Goal: Task Accomplishment & Management: Use online tool/utility

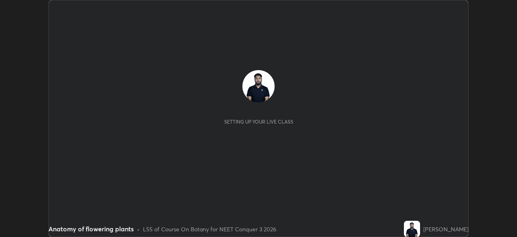
scroll to position [237, 517]
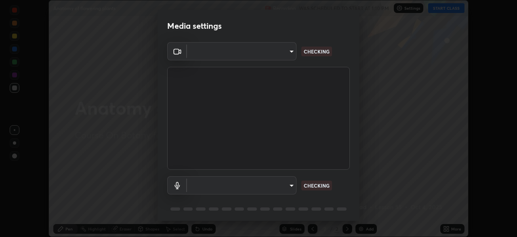
type input "ca2178d49a5cb12192a3fb46c4f9e24c845582a8c54499e9c28839f421edfd75"
type input "default"
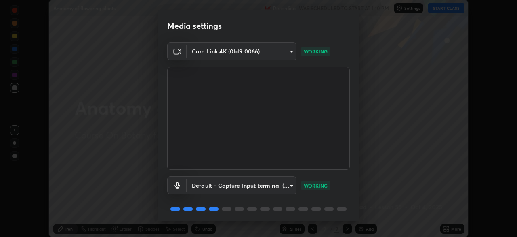
scroll to position [29, 0]
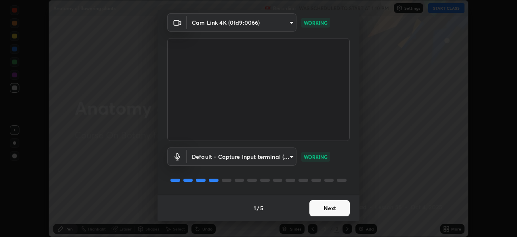
click at [325, 204] on button "Next" at bounding box center [330, 208] width 40 height 16
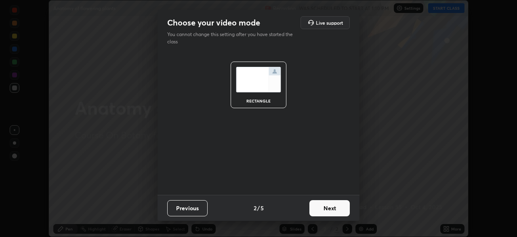
scroll to position [0, 0]
click at [329, 207] on button "Next" at bounding box center [330, 208] width 40 height 16
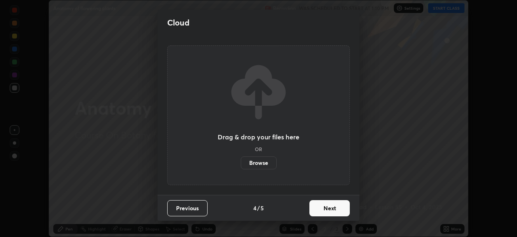
click at [331, 207] on button "Next" at bounding box center [330, 208] width 40 height 16
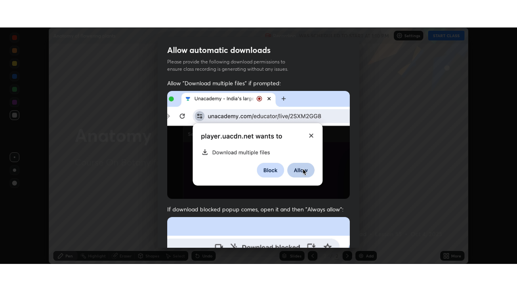
scroll to position [194, 0]
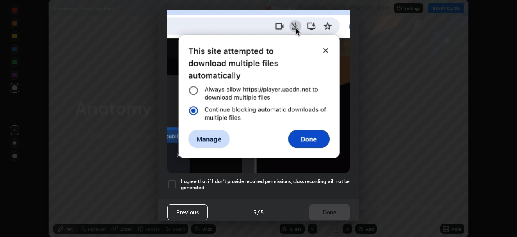
click at [181, 180] on h5 "I agree that if I don't provide required permissions, class recording will not …" at bounding box center [265, 184] width 169 height 13
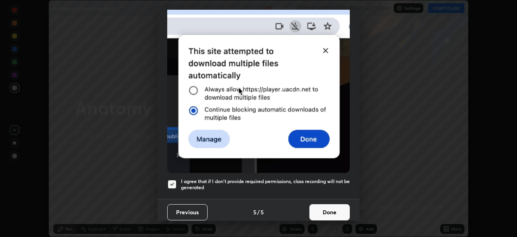
click at [324, 213] on button "Done" at bounding box center [330, 212] width 40 height 16
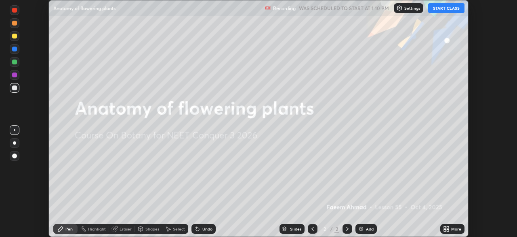
click at [448, 6] on button "START CLASS" at bounding box center [447, 8] width 36 height 10
click at [446, 224] on div "More" at bounding box center [453, 229] width 24 height 10
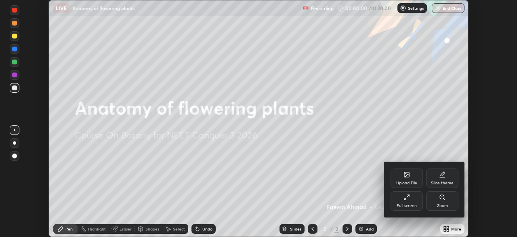
click at [415, 202] on div "Full screen" at bounding box center [407, 200] width 32 height 19
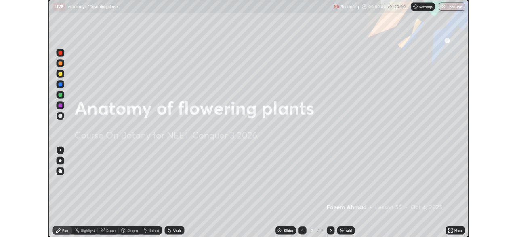
scroll to position [291, 517]
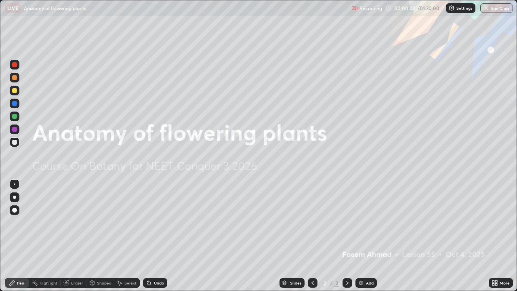
click at [370, 236] on div "Add" at bounding box center [366, 283] width 21 height 10
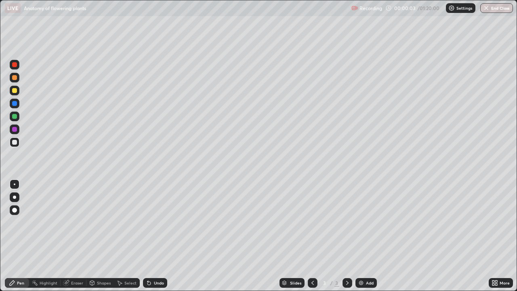
click at [16, 92] on div at bounding box center [14, 90] width 5 height 5
click at [13, 139] on div at bounding box center [15, 142] width 10 height 10
click at [15, 90] on div at bounding box center [14, 90] width 5 height 5
click at [17, 144] on div at bounding box center [15, 142] width 10 height 10
click at [82, 236] on div "Eraser" at bounding box center [77, 283] width 12 height 4
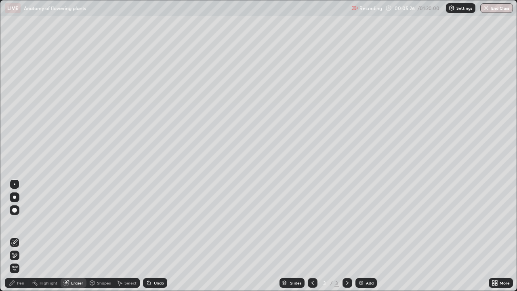
click at [33, 236] on circle at bounding box center [33, 281] width 1 height 1
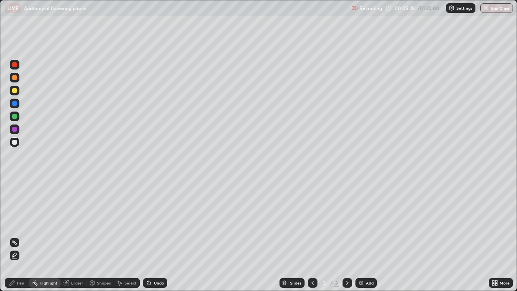
click at [23, 236] on div "Pen" at bounding box center [20, 283] width 7 height 4
click at [364, 236] on div "Add" at bounding box center [366, 283] width 21 height 10
click at [15, 91] on div at bounding box center [14, 90] width 5 height 5
click at [19, 144] on div at bounding box center [15, 142] width 10 height 10
click at [154, 236] on div "Undo" at bounding box center [159, 283] width 10 height 4
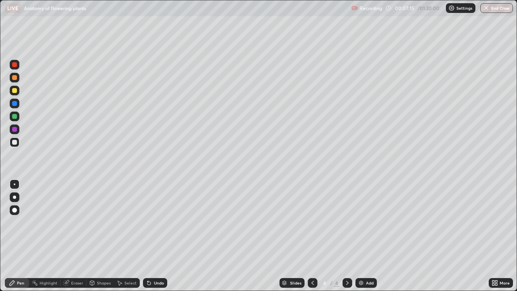
click at [156, 236] on div "Undo" at bounding box center [155, 283] width 24 height 10
click at [17, 92] on div at bounding box center [15, 91] width 10 height 10
click at [15, 142] on div at bounding box center [14, 142] width 5 height 5
click at [373, 236] on div "Add" at bounding box center [370, 283] width 8 height 4
click at [18, 95] on div at bounding box center [15, 90] width 10 height 13
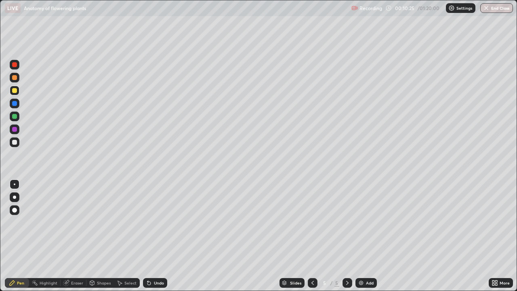
click at [17, 142] on div at bounding box center [14, 142] width 5 height 5
click at [152, 236] on div "Undo" at bounding box center [155, 283] width 24 height 10
click at [154, 236] on div "Undo" at bounding box center [159, 283] width 10 height 4
click at [157, 236] on div "Undo" at bounding box center [155, 283] width 24 height 10
click at [156, 236] on div "Undo" at bounding box center [159, 283] width 10 height 4
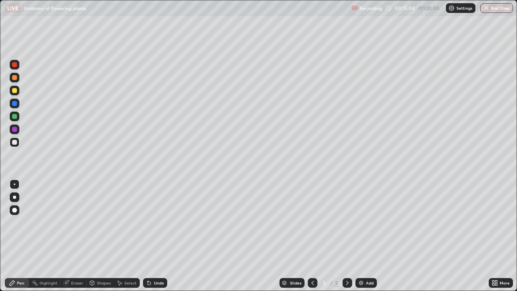
click at [15, 116] on div at bounding box center [14, 116] width 5 height 5
click at [15, 89] on div at bounding box center [14, 90] width 5 height 5
click at [13, 141] on div at bounding box center [14, 142] width 5 height 5
click at [14, 201] on div at bounding box center [15, 197] width 10 height 10
click at [13, 211] on div at bounding box center [14, 210] width 5 height 5
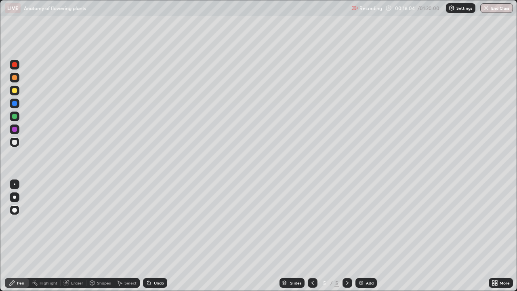
click at [14, 141] on div at bounding box center [14, 142] width 5 height 5
click at [160, 236] on div "Undo" at bounding box center [159, 283] width 10 height 4
click at [15, 184] on div at bounding box center [15, 185] width 2 height 2
click at [17, 116] on div at bounding box center [14, 116] width 5 height 5
click at [154, 236] on div "Undo" at bounding box center [159, 283] width 10 height 4
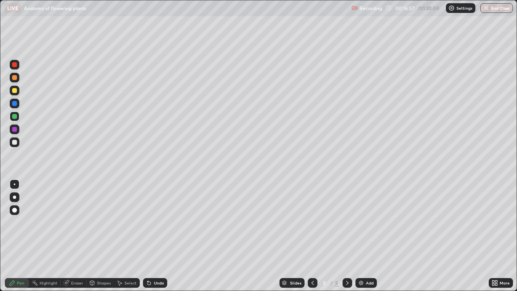
click at [154, 236] on div "Undo" at bounding box center [159, 283] width 10 height 4
click at [492, 236] on icon at bounding box center [495, 283] width 6 height 6
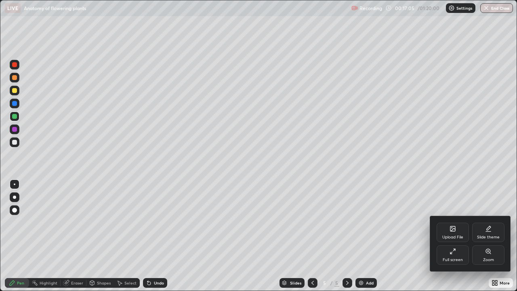
click at [452, 236] on div "Full screen" at bounding box center [453, 254] width 32 height 19
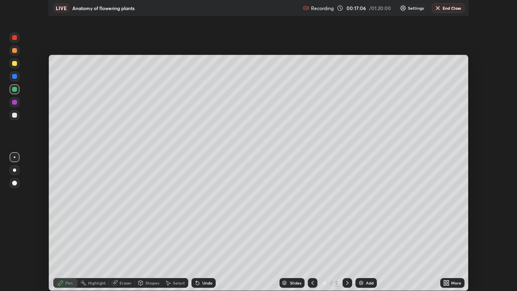
scroll to position [40192, 39911]
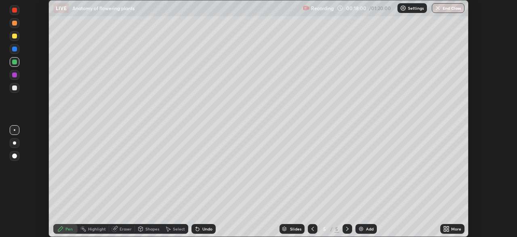
click at [445, 227] on icon at bounding box center [445, 227] width 2 height 2
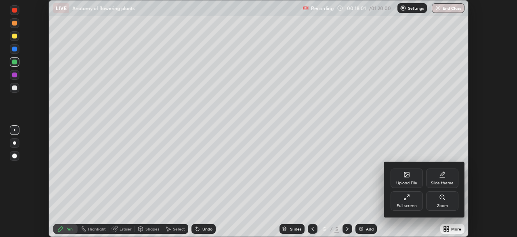
click at [416, 201] on div "Full screen" at bounding box center [407, 200] width 32 height 19
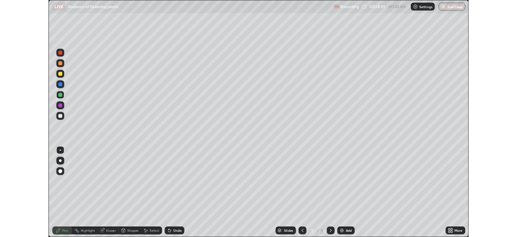
scroll to position [291, 517]
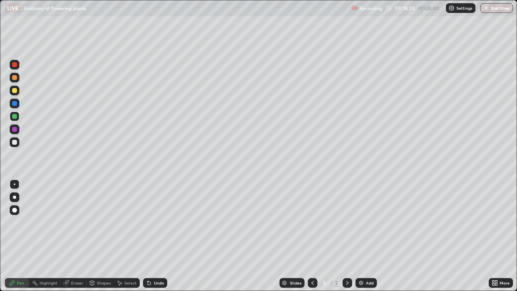
click at [166, 236] on div "Undo" at bounding box center [155, 283] width 24 height 10
click at [18, 141] on div at bounding box center [15, 142] width 10 height 10
click at [161, 236] on div "Undo" at bounding box center [159, 283] width 10 height 4
click at [159, 236] on div "Undo" at bounding box center [155, 283] width 24 height 10
click at [372, 236] on div "Add" at bounding box center [366, 283] width 21 height 10
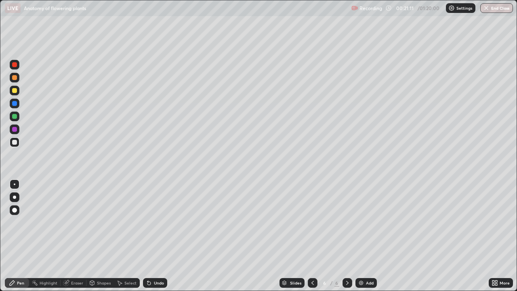
click at [15, 117] on div at bounding box center [14, 116] width 5 height 5
click at [16, 142] on div at bounding box center [14, 142] width 5 height 5
click at [154, 236] on div "Undo" at bounding box center [159, 283] width 10 height 4
click at [360, 236] on img at bounding box center [361, 283] width 6 height 6
click at [16, 91] on div at bounding box center [14, 90] width 5 height 5
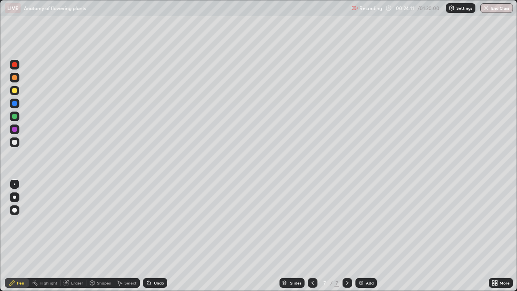
click at [154, 236] on div "Undo" at bounding box center [159, 283] width 10 height 4
click at [152, 236] on div "Undo" at bounding box center [155, 283] width 24 height 10
click at [157, 236] on div "Undo" at bounding box center [155, 283] width 24 height 10
click at [155, 236] on div "Undo" at bounding box center [159, 283] width 10 height 4
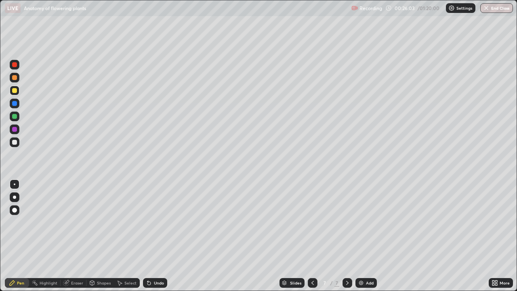
click at [15, 143] on div at bounding box center [14, 142] width 5 height 5
click at [18, 90] on div at bounding box center [15, 91] width 10 height 10
click at [17, 142] on div at bounding box center [14, 142] width 5 height 5
click at [151, 236] on icon at bounding box center [149, 283] width 6 height 6
click at [150, 236] on icon at bounding box center [149, 283] width 6 height 6
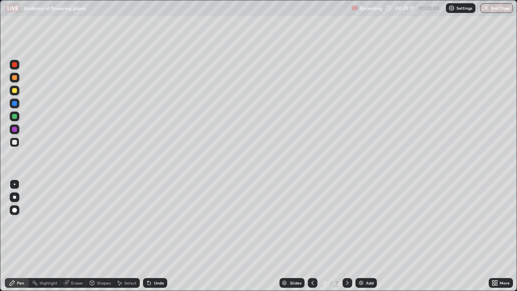
click at [366, 236] on div "Add" at bounding box center [370, 283] width 8 height 4
click at [16, 89] on div at bounding box center [14, 90] width 5 height 5
click at [15, 142] on div at bounding box center [14, 142] width 5 height 5
click at [14, 91] on div at bounding box center [14, 90] width 5 height 5
click at [13, 140] on div at bounding box center [14, 142] width 5 height 5
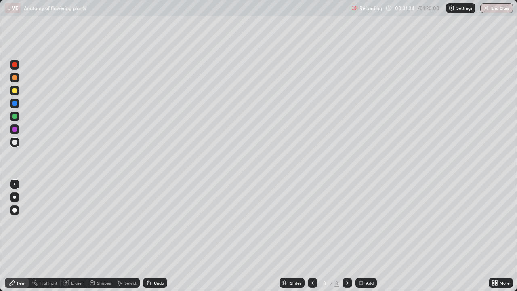
click at [151, 236] on icon at bounding box center [149, 283] width 6 height 6
click at [373, 236] on div "Add" at bounding box center [366, 283] width 21 height 10
click at [18, 90] on div at bounding box center [15, 91] width 10 height 10
click at [14, 143] on div at bounding box center [14, 142] width 5 height 5
click at [163, 236] on div "Undo" at bounding box center [155, 283] width 24 height 10
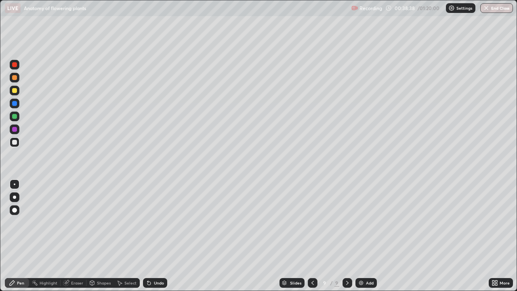
click at [165, 236] on div "Undo" at bounding box center [155, 283] width 24 height 10
click at [160, 236] on div "Undo" at bounding box center [159, 283] width 10 height 4
click at [158, 236] on div "Undo" at bounding box center [159, 283] width 10 height 4
click at [156, 236] on div "Undo" at bounding box center [159, 283] width 10 height 4
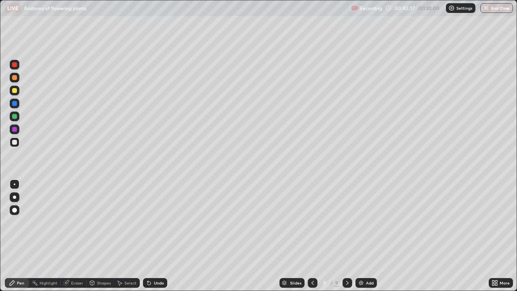
click at [156, 236] on div "Undo" at bounding box center [159, 283] width 10 height 4
click at [17, 91] on div at bounding box center [14, 90] width 5 height 5
click at [374, 236] on div "Add" at bounding box center [366, 283] width 21 height 10
click at [15, 142] on div at bounding box center [14, 142] width 5 height 5
click at [128, 236] on div "Select" at bounding box center [131, 283] width 12 height 4
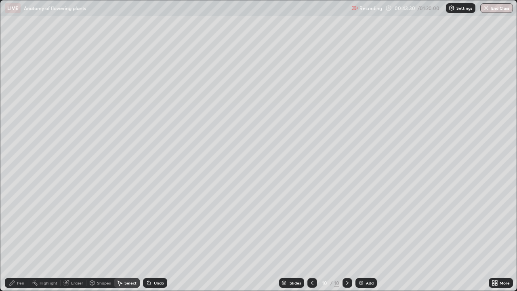
click at [98, 236] on div "Shapes" at bounding box center [104, 283] width 14 height 4
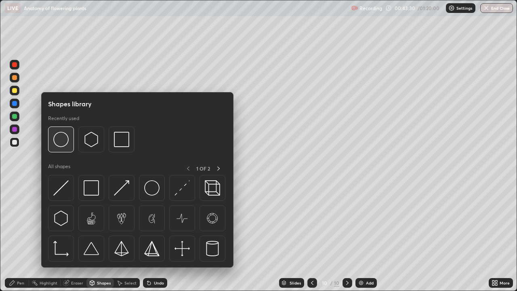
click at [63, 138] on img at bounding box center [60, 139] width 15 height 15
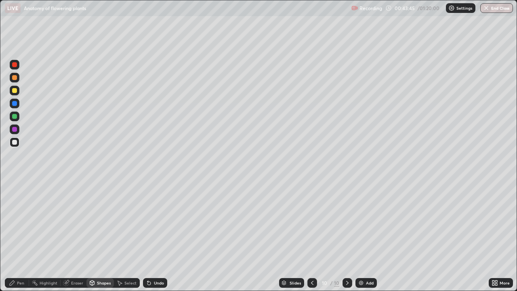
click at [14, 90] on div at bounding box center [14, 90] width 5 height 5
click at [18, 236] on div "Pen" at bounding box center [20, 283] width 7 height 4
click at [156, 236] on div "Undo" at bounding box center [159, 283] width 10 height 4
click at [15, 78] on div at bounding box center [14, 77] width 5 height 5
click at [17, 141] on div at bounding box center [14, 142] width 5 height 5
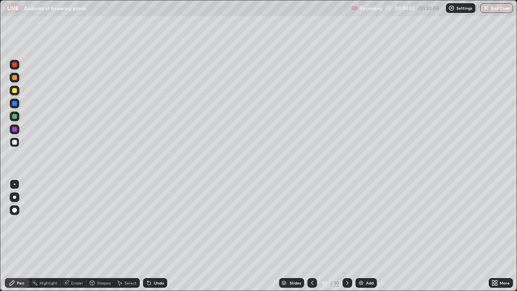
click at [156, 236] on div "Undo" at bounding box center [159, 283] width 10 height 4
click at [158, 236] on div "Undo" at bounding box center [159, 283] width 10 height 4
click at [370, 236] on div "Add" at bounding box center [370, 283] width 8 height 4
click at [15, 92] on div at bounding box center [14, 90] width 5 height 5
click at [15, 143] on div at bounding box center [14, 142] width 5 height 5
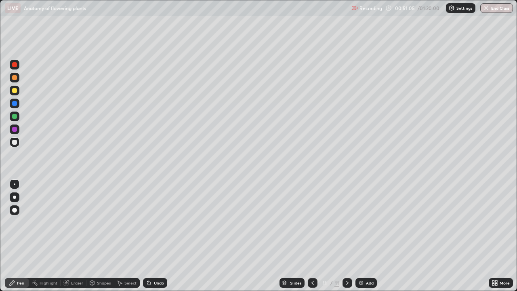
click at [16, 90] on div at bounding box center [14, 90] width 5 height 5
click at [155, 236] on div "Undo" at bounding box center [159, 283] width 10 height 4
click at [80, 236] on div "Eraser" at bounding box center [77, 283] width 12 height 4
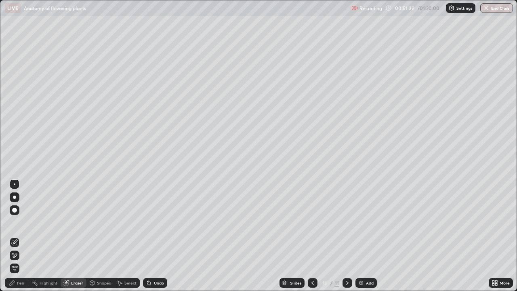
click at [18, 236] on div "Pen" at bounding box center [20, 283] width 7 height 4
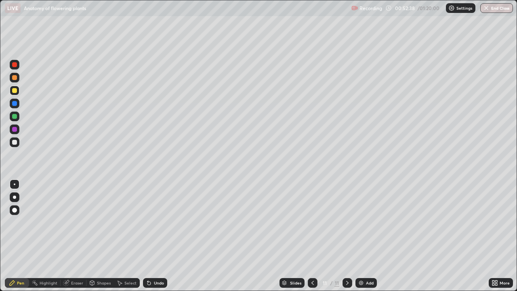
click at [20, 141] on div at bounding box center [14, 142] width 13 height 13
click at [160, 236] on div "Undo" at bounding box center [159, 283] width 10 height 4
click at [18, 118] on div at bounding box center [15, 117] width 10 height 10
click at [161, 236] on div "Undo" at bounding box center [159, 283] width 10 height 4
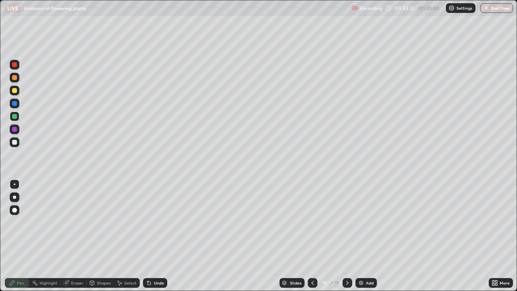
click at [160, 236] on div "Undo" at bounding box center [155, 283] width 24 height 10
click at [157, 236] on div "Undo" at bounding box center [159, 283] width 10 height 4
click at [164, 236] on div "Undo" at bounding box center [155, 283] width 24 height 10
click at [80, 236] on div "Eraser" at bounding box center [77, 283] width 12 height 4
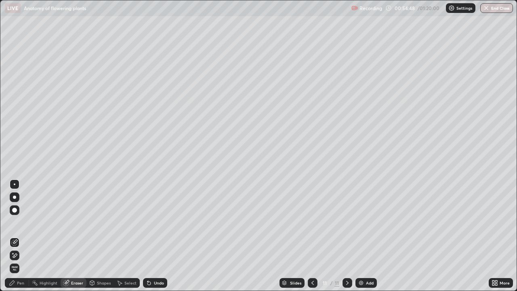
click at [99, 236] on div "Shapes" at bounding box center [104, 283] width 14 height 4
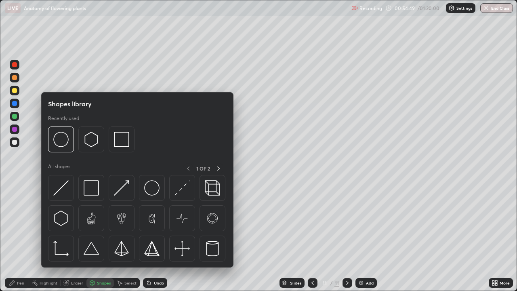
click at [22, 236] on div "Pen" at bounding box center [20, 283] width 7 height 4
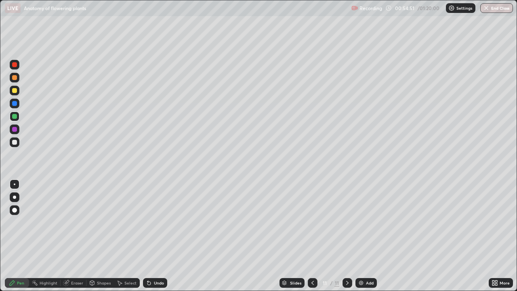
click at [19, 93] on div at bounding box center [15, 91] width 10 height 10
click at [80, 236] on div "Eraser" at bounding box center [77, 283] width 12 height 4
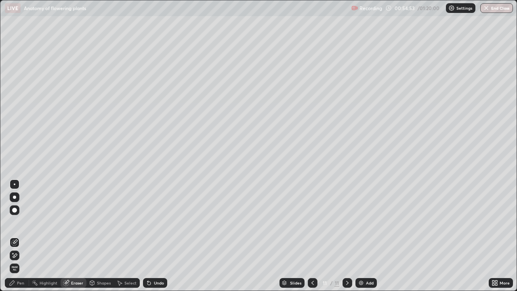
click at [108, 236] on div "Shapes" at bounding box center [100, 283] width 27 height 10
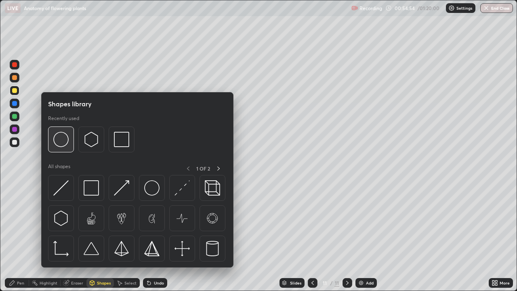
click at [68, 140] on img at bounding box center [60, 139] width 15 height 15
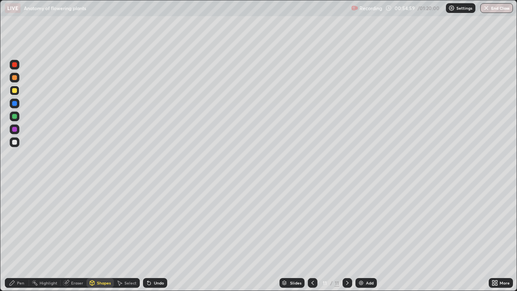
click at [157, 236] on div "Undo" at bounding box center [159, 283] width 10 height 4
click at [157, 236] on div "Undo" at bounding box center [155, 283] width 24 height 10
click at [19, 236] on div "Pen" at bounding box center [20, 283] width 7 height 4
click at [16, 113] on div at bounding box center [15, 117] width 10 height 10
click at [17, 90] on div at bounding box center [15, 91] width 10 height 10
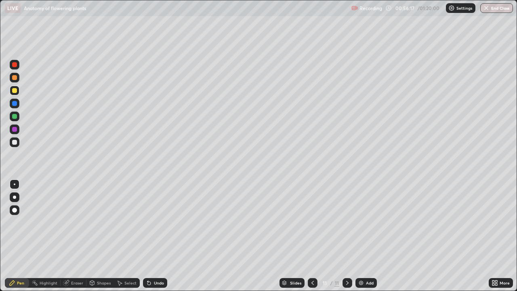
click at [18, 105] on div at bounding box center [15, 104] width 10 height 10
click at [158, 236] on div "Undo" at bounding box center [159, 283] width 10 height 4
click at [156, 236] on div "Undo" at bounding box center [155, 283] width 24 height 10
click at [17, 143] on div at bounding box center [14, 142] width 5 height 5
click at [152, 236] on div "Undo" at bounding box center [155, 283] width 24 height 10
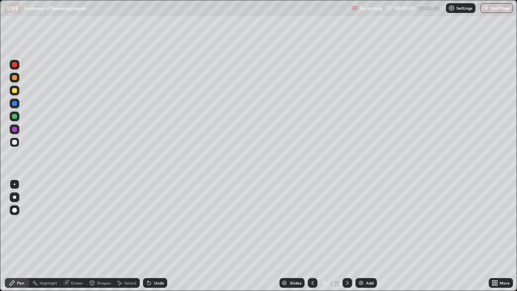
click at [312, 236] on icon at bounding box center [313, 283] width 6 height 6
click at [344, 236] on icon at bounding box center [347, 283] width 6 height 6
click at [18, 91] on div at bounding box center [15, 91] width 10 height 10
click at [15, 143] on div at bounding box center [14, 142] width 5 height 5
click at [14, 90] on div at bounding box center [14, 90] width 5 height 5
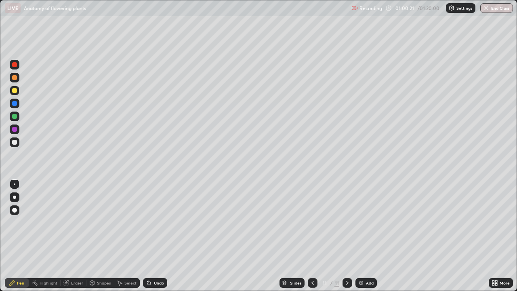
click at [14, 116] on div at bounding box center [14, 116] width 5 height 5
click at [310, 236] on div at bounding box center [313, 283] width 10 height 10
click at [76, 236] on div "Eraser" at bounding box center [77, 283] width 12 height 4
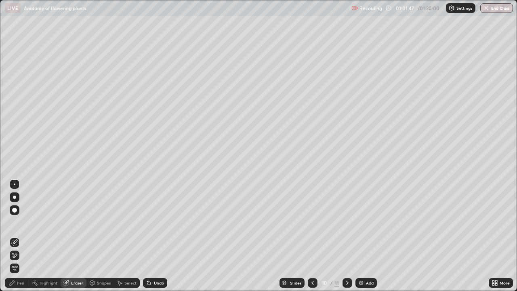
click at [28, 236] on div "Pen" at bounding box center [17, 283] width 24 height 10
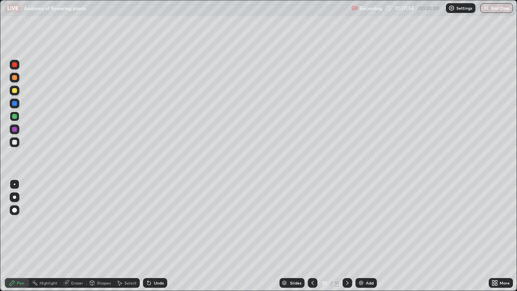
click at [346, 236] on icon at bounding box center [347, 283] width 6 height 6
click at [12, 141] on div at bounding box center [14, 142] width 5 height 5
click at [18, 105] on div at bounding box center [15, 104] width 10 height 10
click at [99, 236] on div "Shapes" at bounding box center [104, 283] width 14 height 4
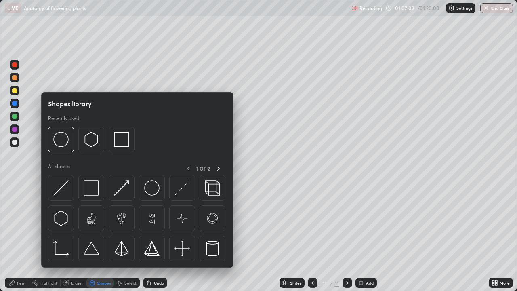
click at [78, 236] on div "Eraser" at bounding box center [77, 283] width 12 height 4
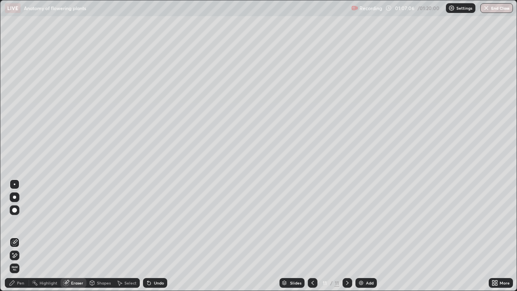
click at [25, 236] on div "Pen" at bounding box center [17, 283] width 24 height 10
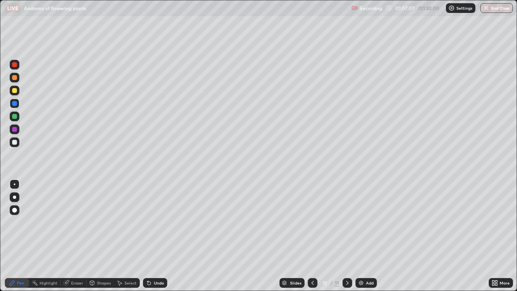
click at [14, 86] on div at bounding box center [15, 91] width 10 height 10
click at [17, 143] on div at bounding box center [14, 142] width 5 height 5
click at [15, 90] on div at bounding box center [14, 90] width 5 height 5
click at [17, 141] on div at bounding box center [15, 142] width 10 height 10
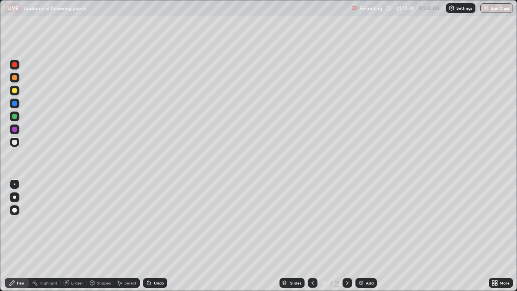
click at [163, 236] on div "Undo" at bounding box center [155, 283] width 24 height 10
click at [164, 236] on div "Undo" at bounding box center [155, 283] width 24 height 10
click at [161, 236] on div "Undo" at bounding box center [155, 283] width 24 height 10
click at [162, 236] on div "Undo" at bounding box center [155, 283] width 24 height 10
click at [158, 236] on div "Undo" at bounding box center [155, 283] width 24 height 10
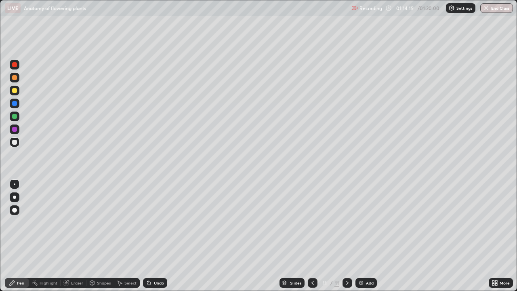
click at [15, 91] on div at bounding box center [14, 90] width 5 height 5
click at [370, 236] on div "Add" at bounding box center [370, 283] width 8 height 4
click at [16, 141] on div at bounding box center [14, 142] width 5 height 5
click at [308, 236] on div at bounding box center [313, 283] width 10 height 10
click at [12, 90] on div at bounding box center [15, 91] width 10 height 10
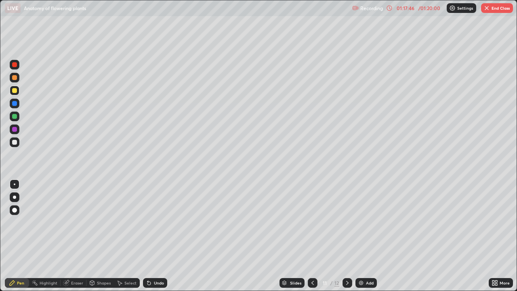
click at [15, 197] on div at bounding box center [14, 197] width 3 height 3
click at [15, 116] on div at bounding box center [14, 116] width 5 height 5
click at [13, 143] on div at bounding box center [14, 142] width 5 height 5
click at [14, 90] on div at bounding box center [14, 90] width 5 height 5
click at [498, 8] on button "End Class" at bounding box center [498, 8] width 32 height 10
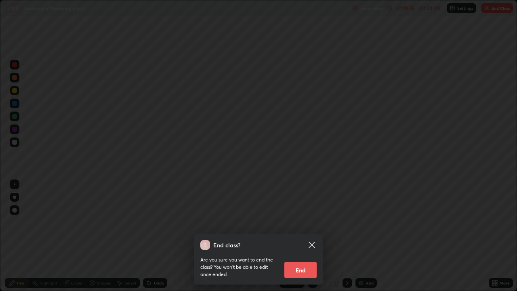
click at [315, 236] on button "End" at bounding box center [301, 270] width 32 height 16
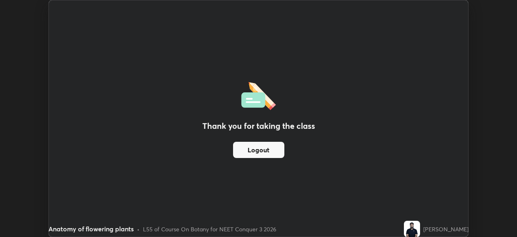
scroll to position [40192, 39911]
